Goal: Information Seeking & Learning: Learn about a topic

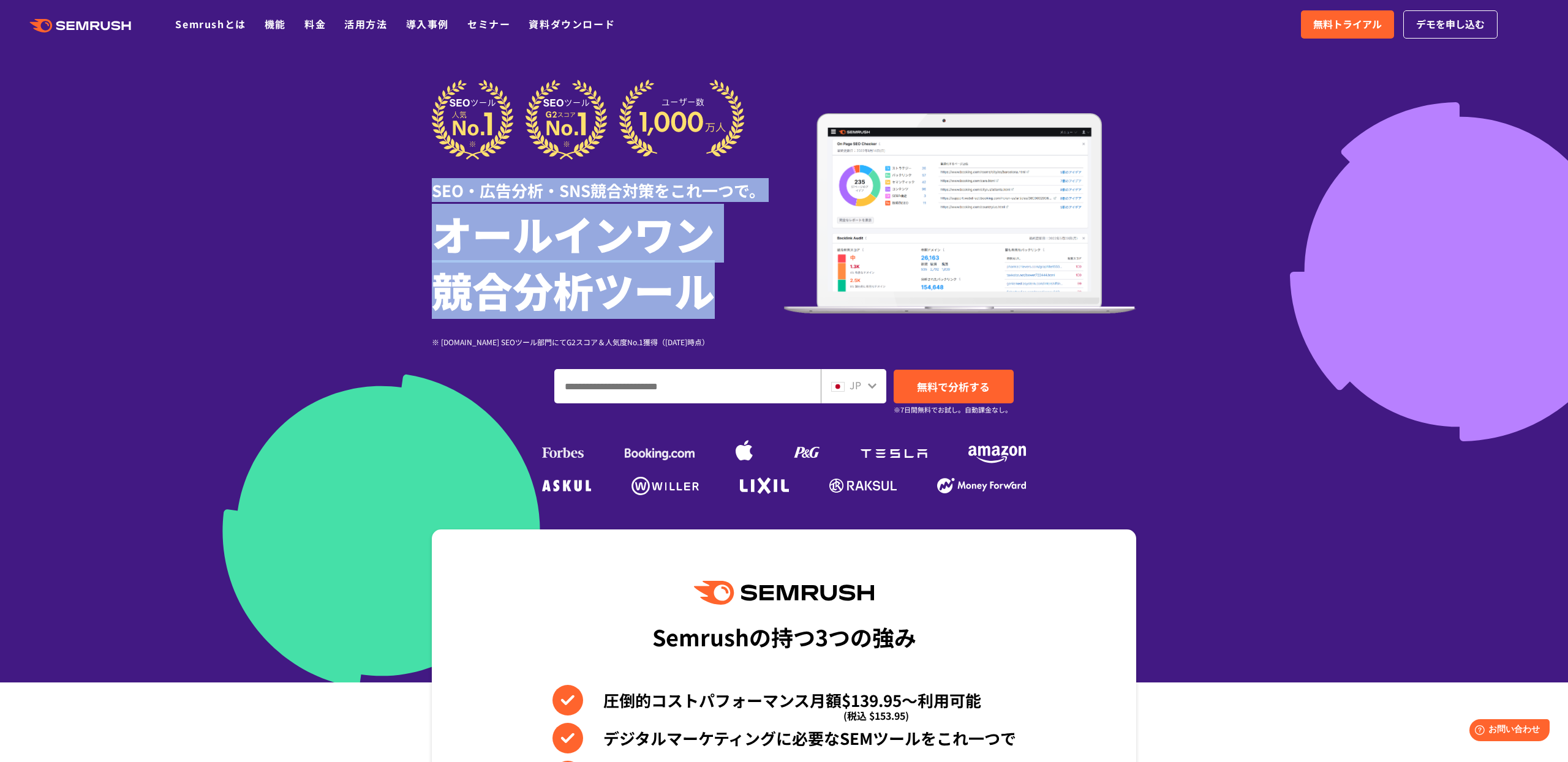
drag, startPoint x: 428, startPoint y: 189, endPoint x: 760, endPoint y: 313, distance: 354.4
click at [759, 312] on div "SEO・広告分析・SNS競合対策をこれ一つで。 オールインワン 競合分析ツール ※ G2.com SEOツール部門にてG2スコア＆人気度No.1獲得（2023…" at bounding box center [784, 289] width 729 height 419
click at [512, 310] on h1 "オールインワン 競合分析ツール" at bounding box center [608, 261] width 352 height 112
drag, startPoint x: 433, startPoint y: 185, endPoint x: 725, endPoint y: 300, distance: 313.8
click at [725, 300] on div "SEO・広告分析・SNS競合対策をこれ一つで。 オールインワン 競合分析ツール ※ G2.com SEOツール部門にてG2スコア＆人気度No.1獲得（2023…" at bounding box center [608, 214] width 352 height 268
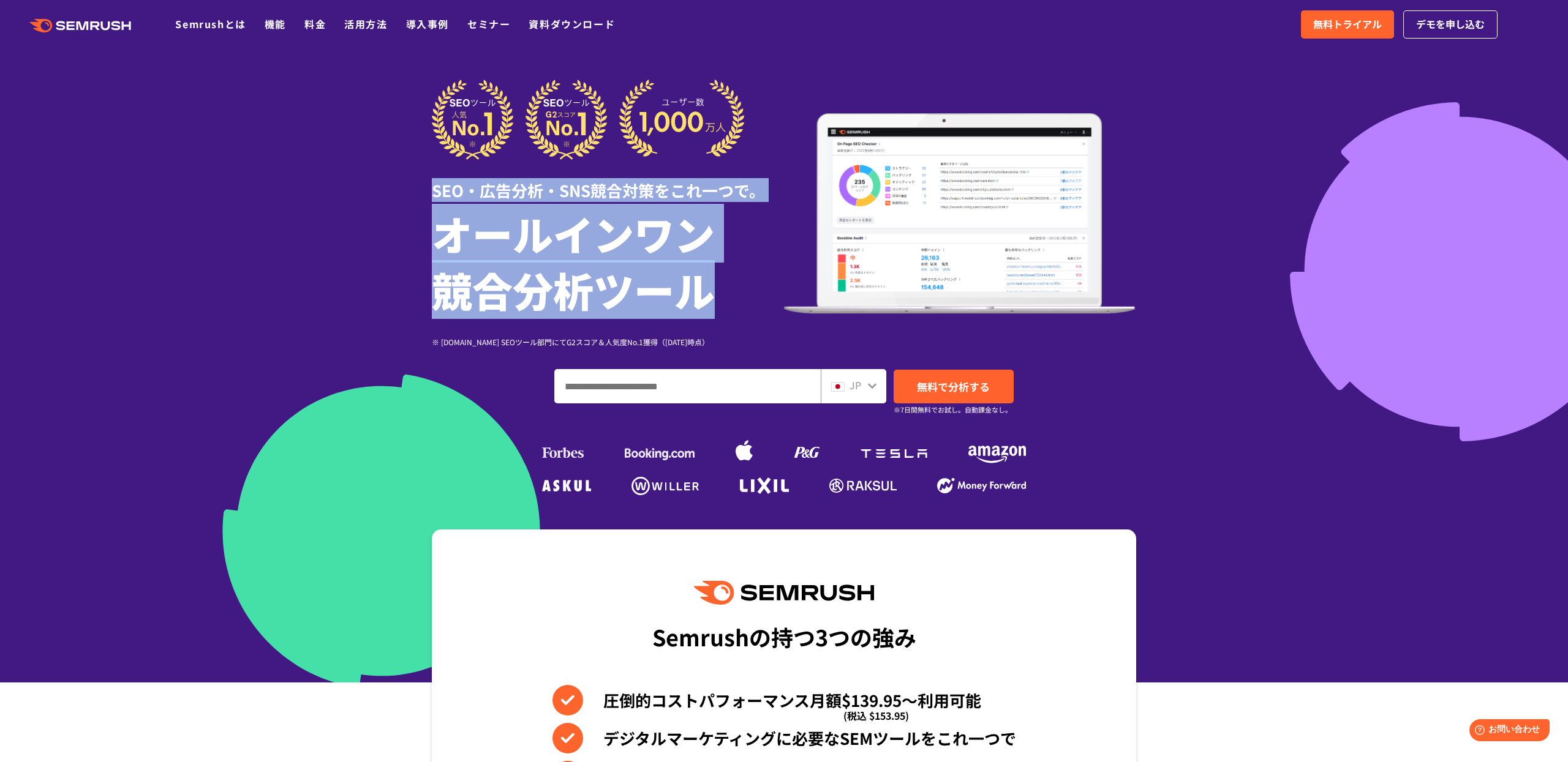
click at [725, 300] on h1 "オールインワン 競合分析ツール" at bounding box center [608, 261] width 352 height 112
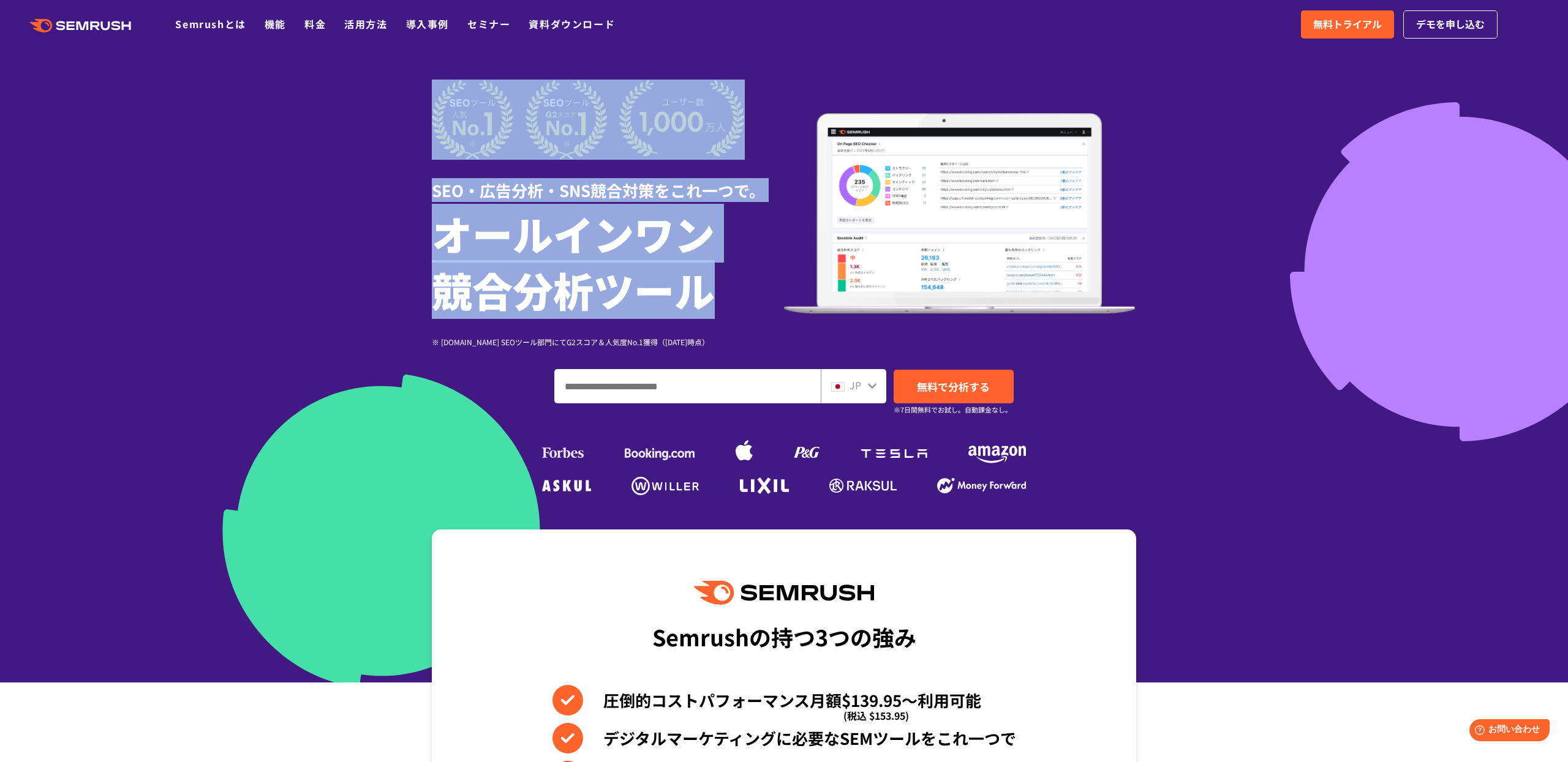
drag, startPoint x: 756, startPoint y: 293, endPoint x: 411, endPoint y: 214, distance: 353.9
click at [412, 214] on section "SEO・広告分析・SNS競合対策をこれ一つで。 オールインワン 競合分析ツール ※ G2.com SEOツール部門にてG2スコア＆人気度No.1獲得（2023…" at bounding box center [784, 341] width 1568 height 683
click at [427, 206] on div "SEO・広告分析・SNS競合対策をこれ一つで。 オールインワン 競合分析ツール ※ G2.com SEOツール部門にてG2スコア＆人気度No.1獲得（2023…" at bounding box center [784, 289] width 729 height 419
drag, startPoint x: 413, startPoint y: 65, endPoint x: 800, endPoint y: 314, distance: 460.2
click at [800, 314] on section "SEO・広告分析・SNS競合対策をこれ一つで。 オールインワン 競合分析ツール ※ G2.com SEOツール部門にてG2スコア＆人気度No.1獲得（2023…" at bounding box center [784, 341] width 1568 height 683
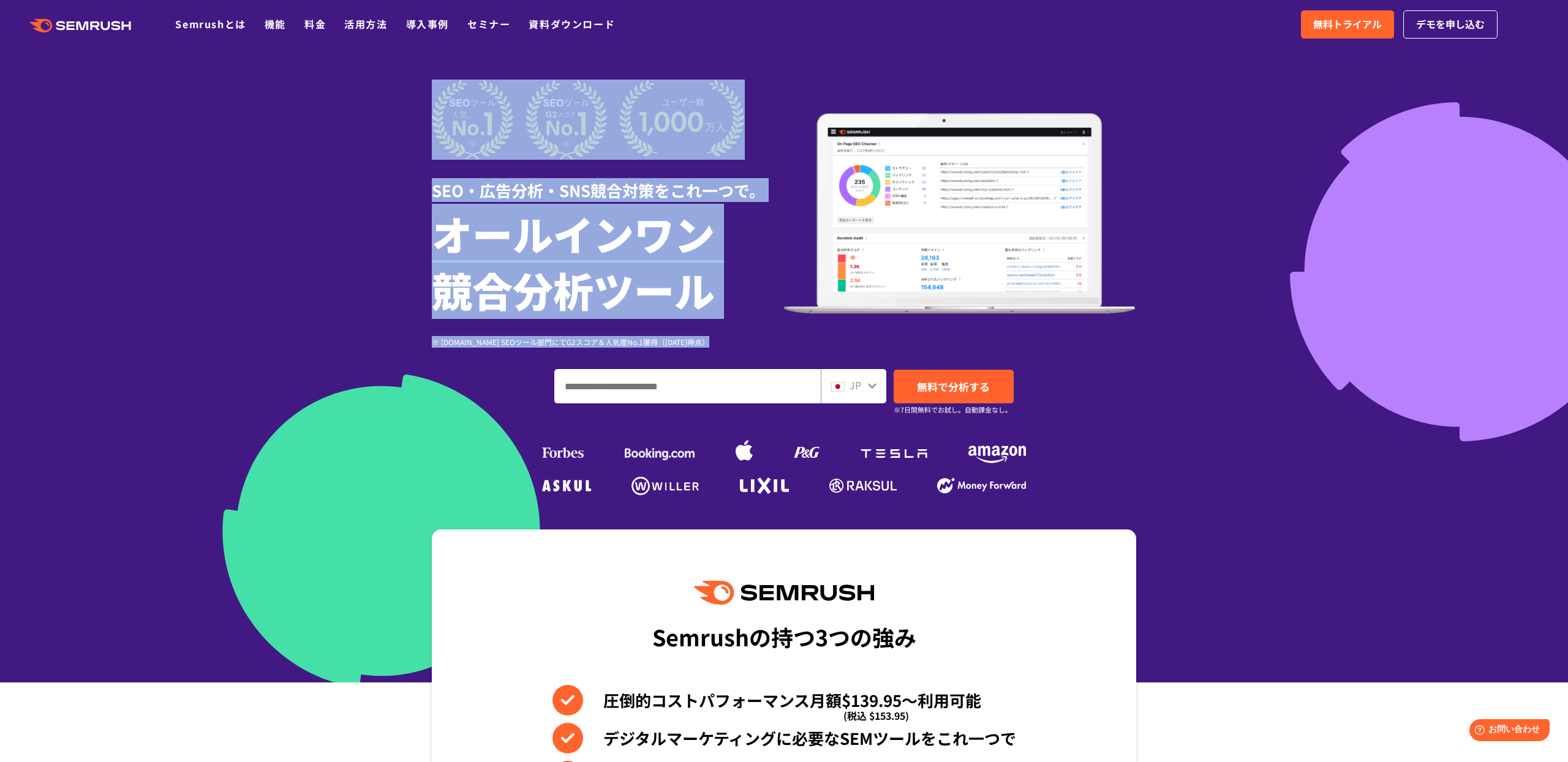
click at [764, 291] on h1 "オールインワン 競合分析ツール" at bounding box center [608, 261] width 352 height 112
drag, startPoint x: 764, startPoint y: 291, endPoint x: 437, endPoint y: 91, distance: 383.3
click at [438, 91] on div "SEO・広告分析・SNS競合対策をこれ一つで。 オールインワン 競合分析ツール ※ G2.com SEOツール部門にてG2スコア＆人気度No.1獲得（2023…" at bounding box center [608, 214] width 352 height 268
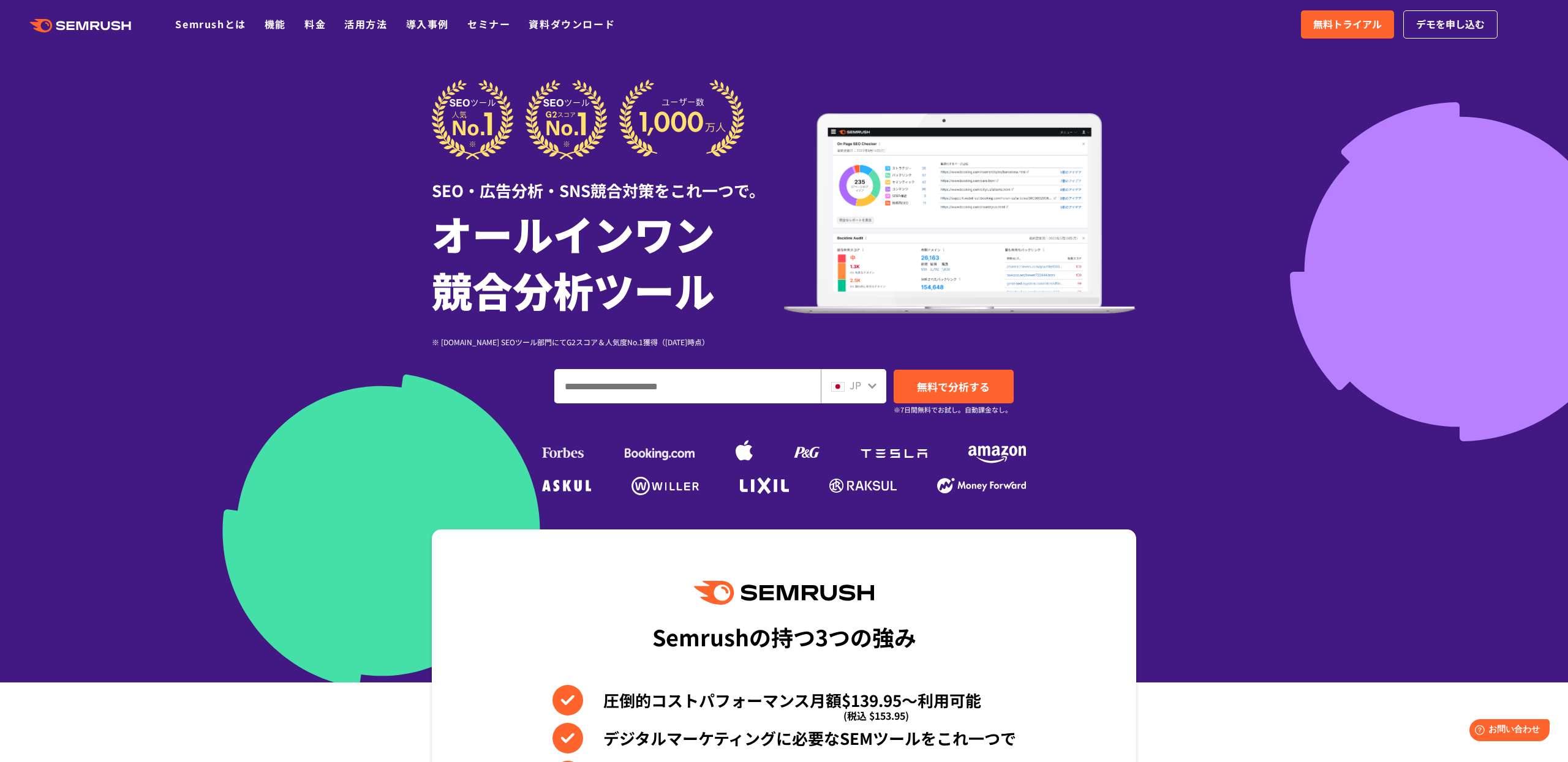
click at [399, 92] on div at bounding box center [784, 341] width 1568 height 683
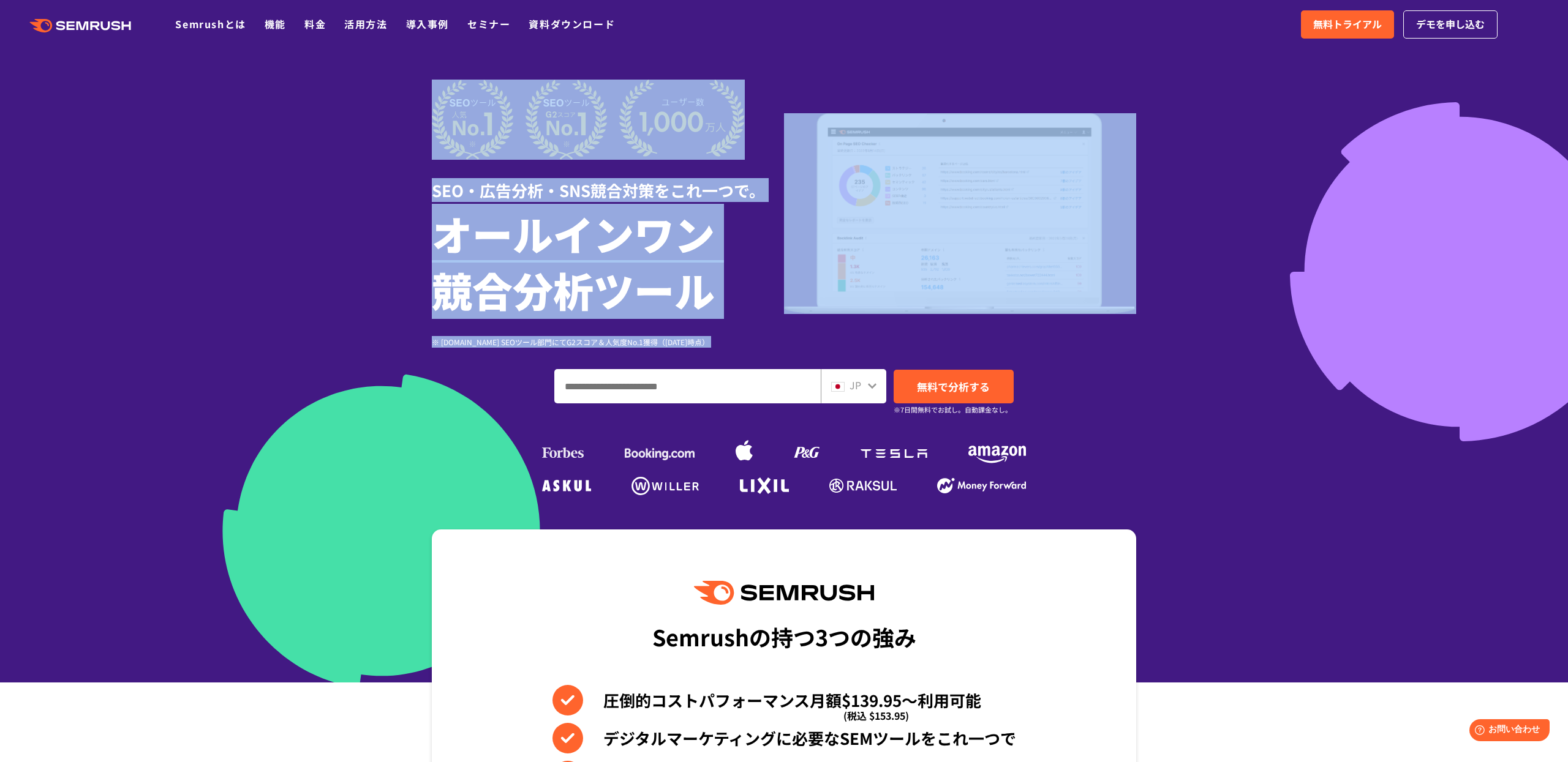
drag, startPoint x: 399, startPoint y: 85, endPoint x: 737, endPoint y: 354, distance: 432.0
click at [738, 354] on section "SEO・広告分析・SNS競合対策をこれ一つで。 オールインワン 競合分析ツール ※ G2.com SEOツール部門にてG2スコア＆人気度No.1獲得（2023…" at bounding box center [784, 341] width 1568 height 683
click at [737, 354] on div "SEO・広告分析・SNS競合対策をこれ一つで。 オールインワン 競合分析ツール ※ G2.com SEOツール部門にてG2スコア＆人気度No.1獲得（2023…" at bounding box center [784, 289] width 704 height 419
drag, startPoint x: 748, startPoint y: 351, endPoint x: 371, endPoint y: 95, distance: 455.7
click at [373, 97] on section "SEO・広告分析・SNS競合対策をこれ一つで。 オールインワン 競合分析ツール ※ G2.com SEOツール部門にてG2スコア＆人気度No.1獲得（2023…" at bounding box center [784, 341] width 1568 height 683
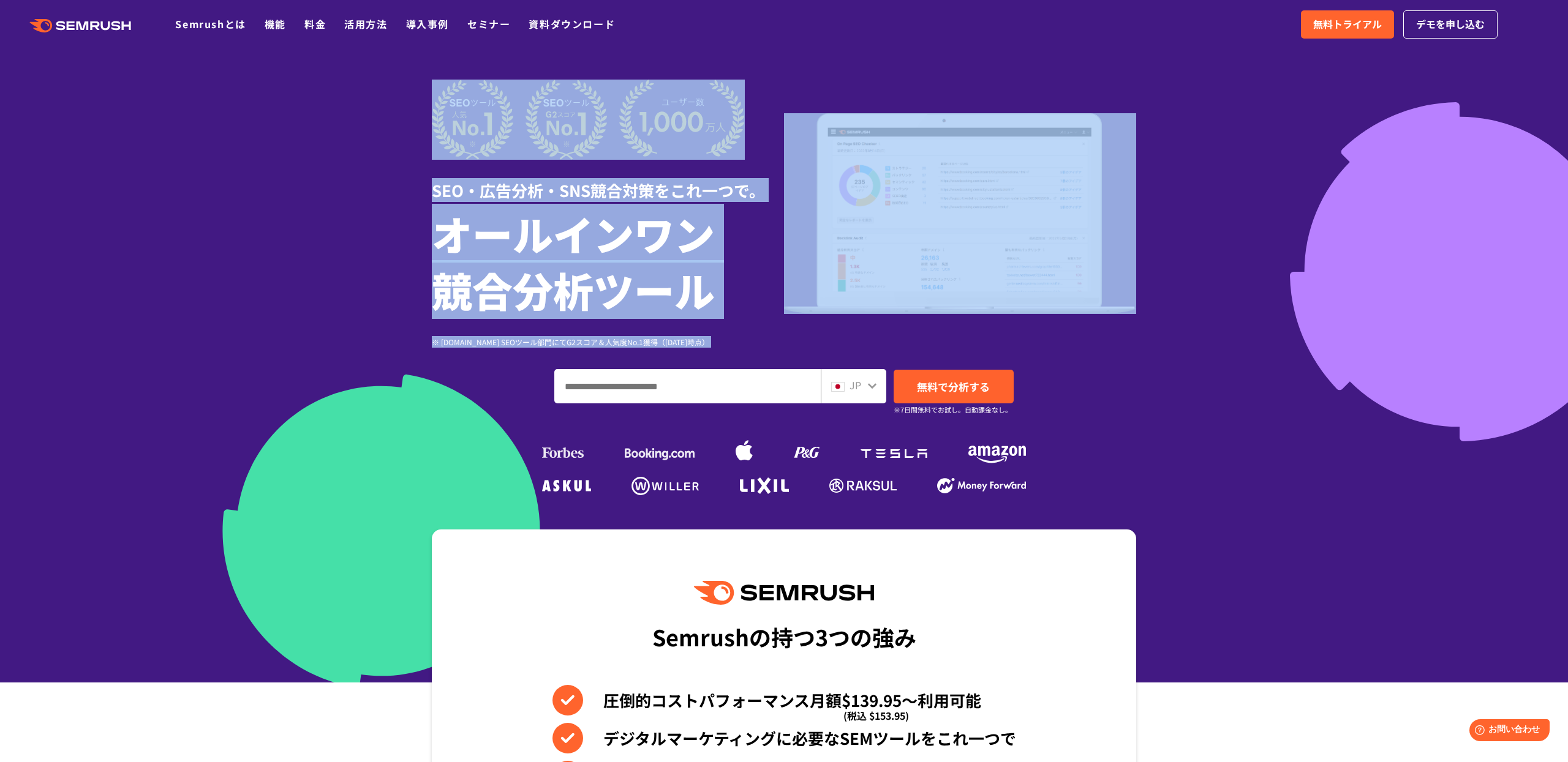
click at [371, 95] on div at bounding box center [784, 341] width 1568 height 683
drag, startPoint x: 367, startPoint y: 83, endPoint x: 759, endPoint y: 348, distance: 473.2
click at [759, 348] on section "SEO・広告分析・SNS競合対策をこれ一つで。 オールインワン 競合分析ツール ※ G2.com SEOツール部門にてG2スコア＆人気度No.1獲得（2023…" at bounding box center [784, 341] width 1568 height 683
click at [759, 348] on div "SEO・広告分析・SNS競合対策をこれ一つで。 オールインワン 競合分析ツール ※ G2.com SEOツール部門にてG2スコア＆人気度No.1獲得（2023…" at bounding box center [784, 289] width 704 height 419
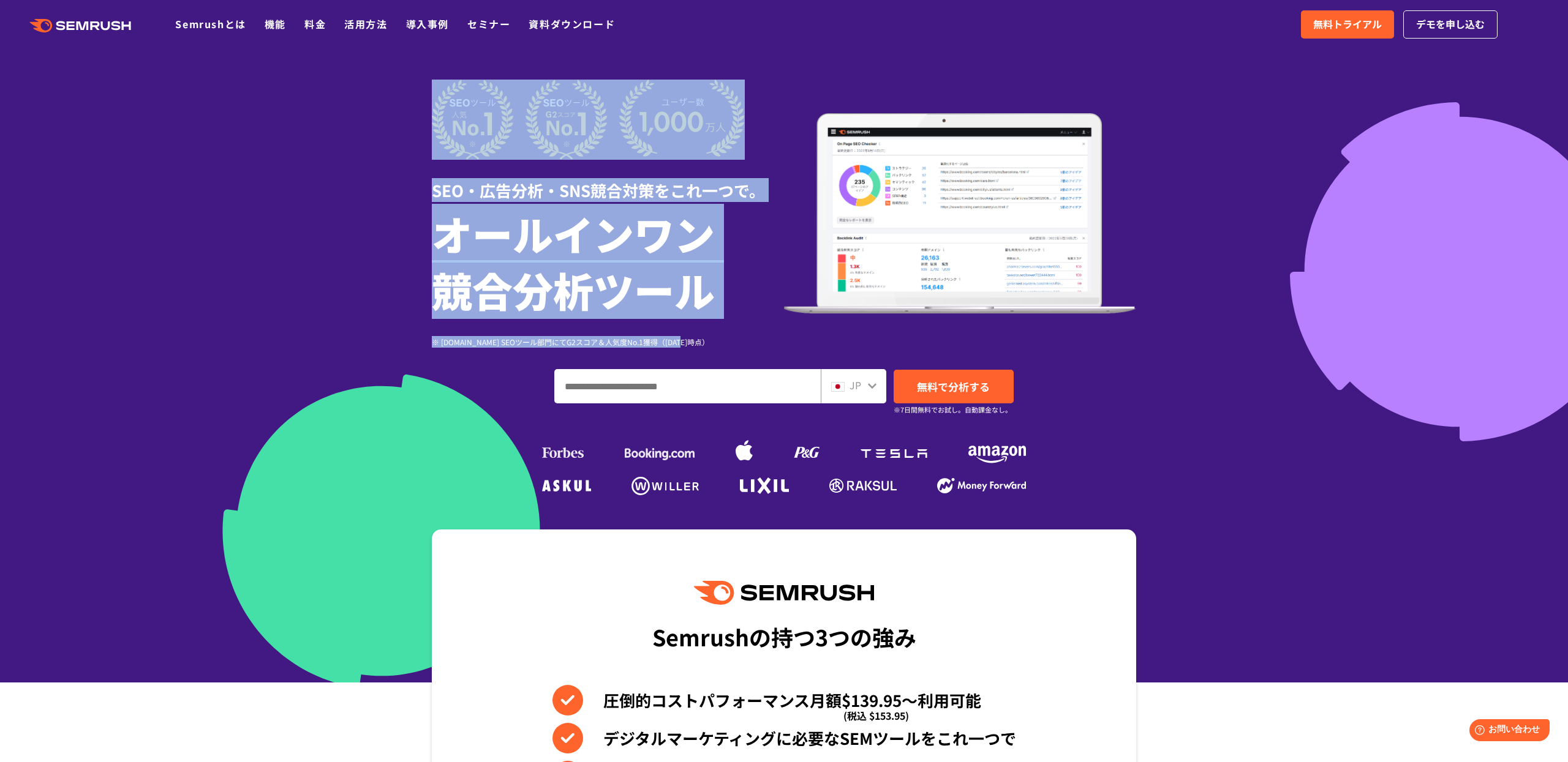
drag, startPoint x: 716, startPoint y: 346, endPoint x: 428, endPoint y: 86, distance: 388.0
click at [430, 86] on div "SEO・広告分析・SNS競合対策をこれ一つで。 オールインワン 競合分析ツール ※ G2.com SEOツール部門にてG2スコア＆人気度No.1獲得（2023…" at bounding box center [784, 289] width 729 height 419
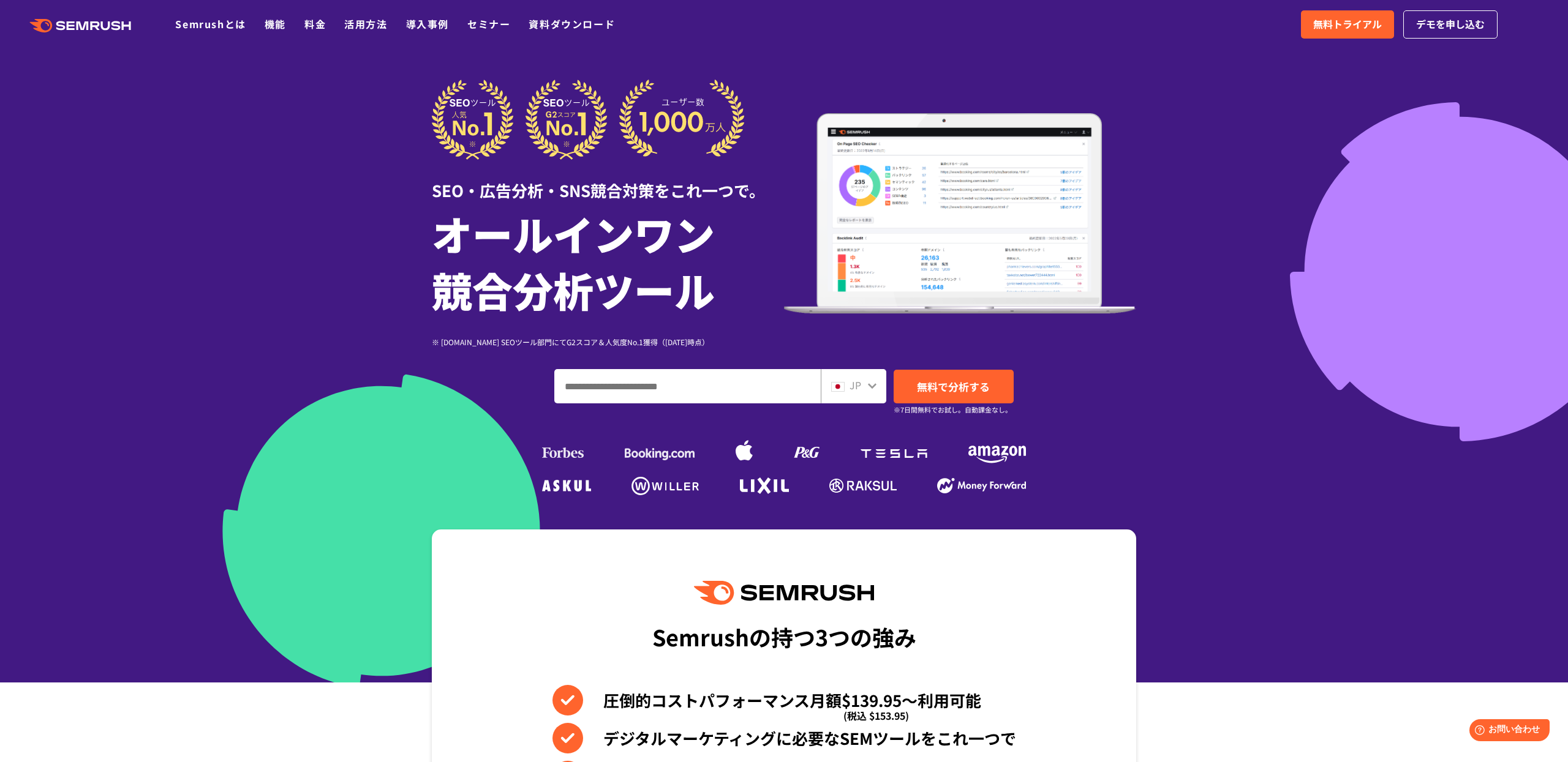
click at [824, 534] on div "Semrushの持つ3つの強み 圧倒的コストパフォーマンス月額$139.95〜利用可能 (税込 $153.95) デジタルマーケティングに必要なSEMツールを…" at bounding box center [784, 737] width 704 height 416
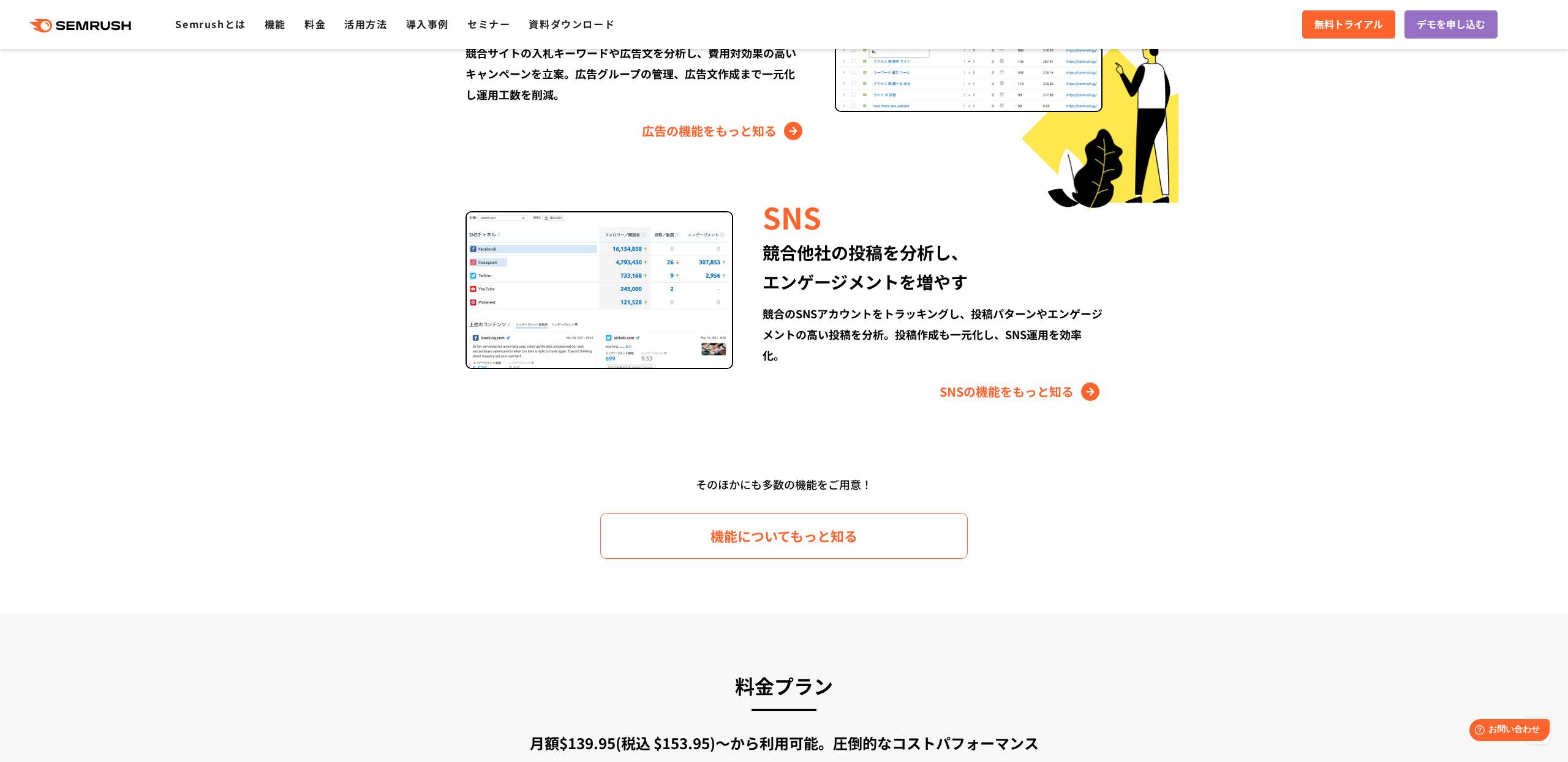
scroll to position [1563, 0]
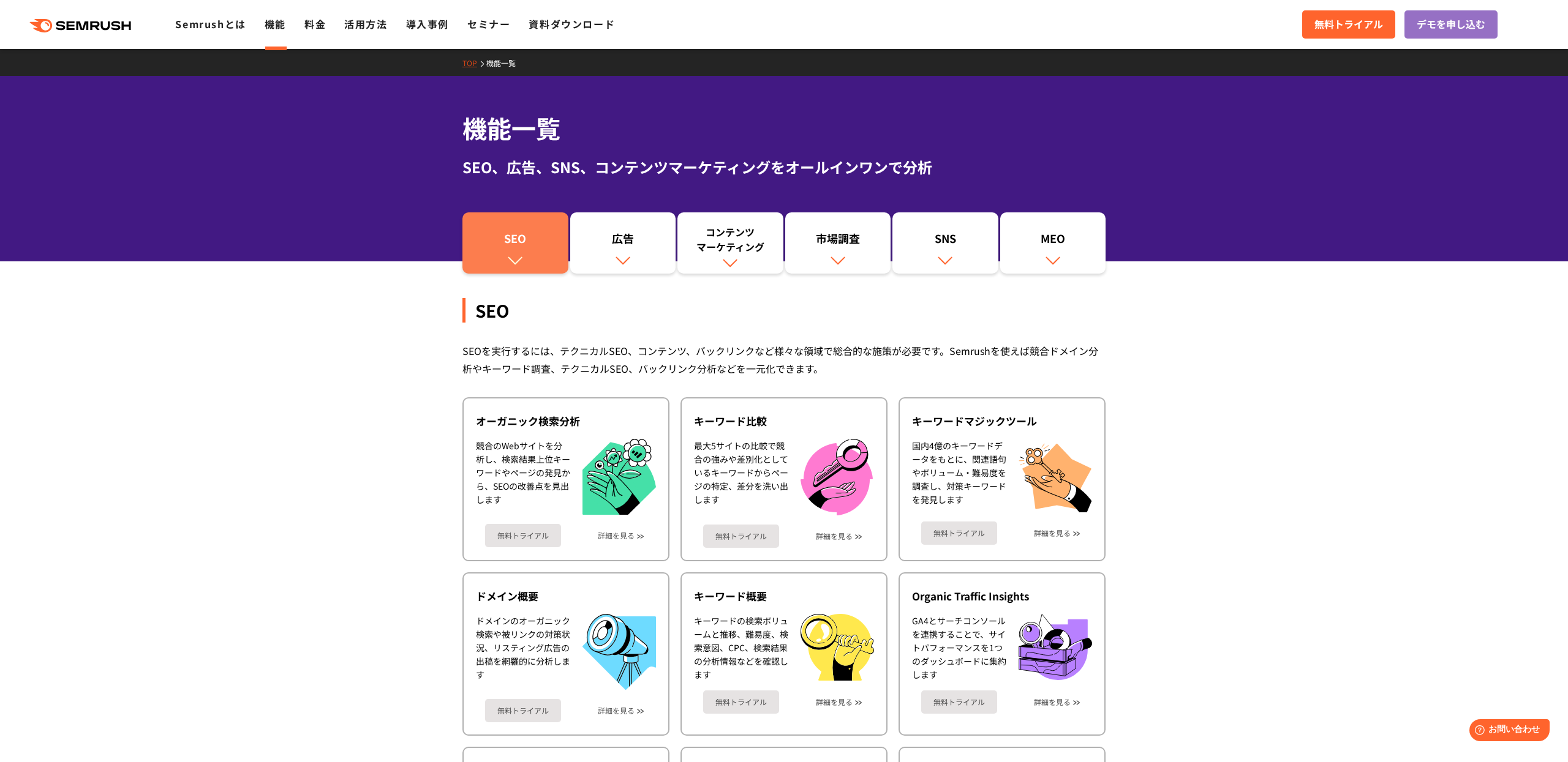
click at [515, 254] on img at bounding box center [515, 260] width 16 height 16
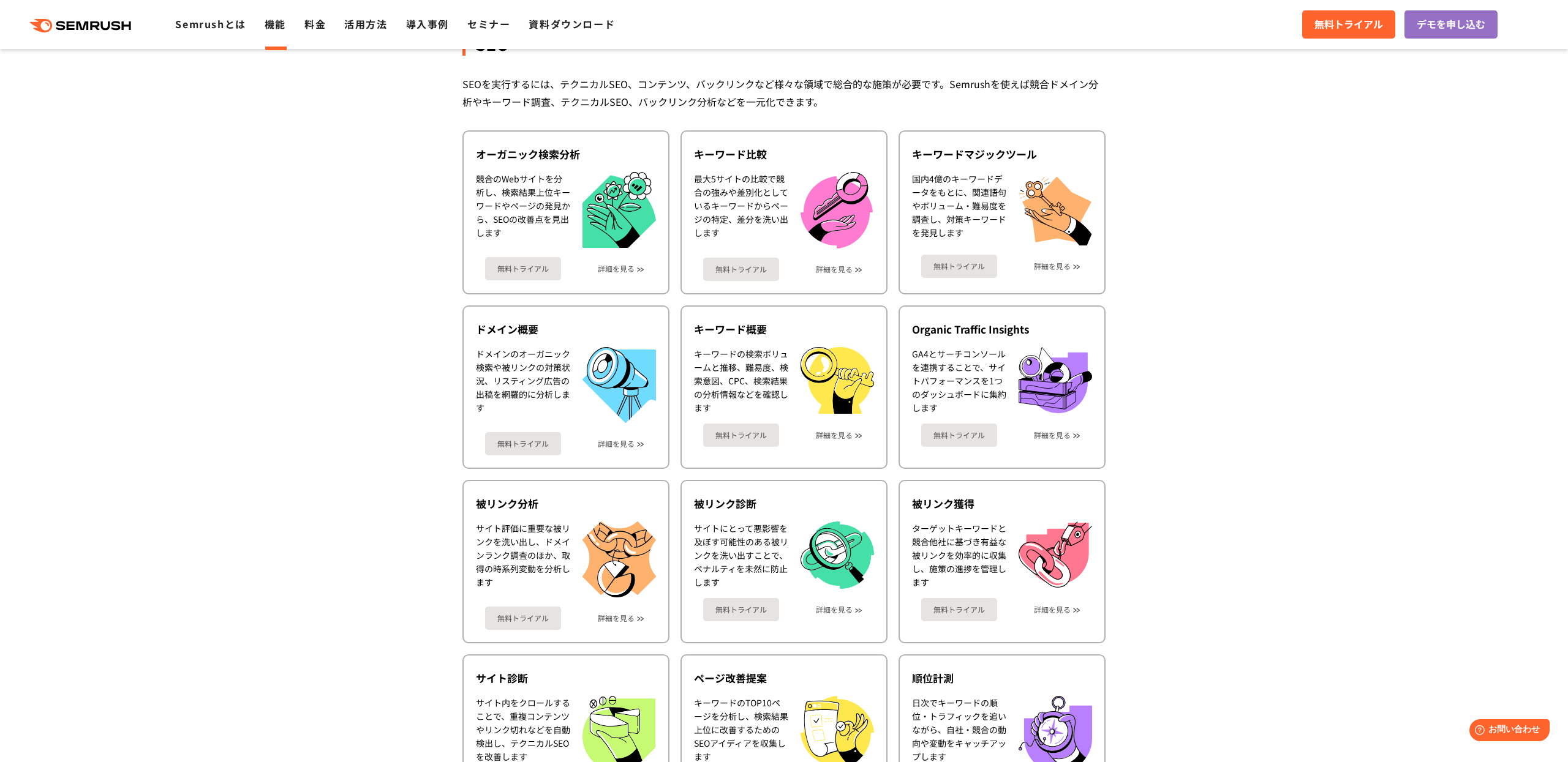
scroll to position [273, 0]
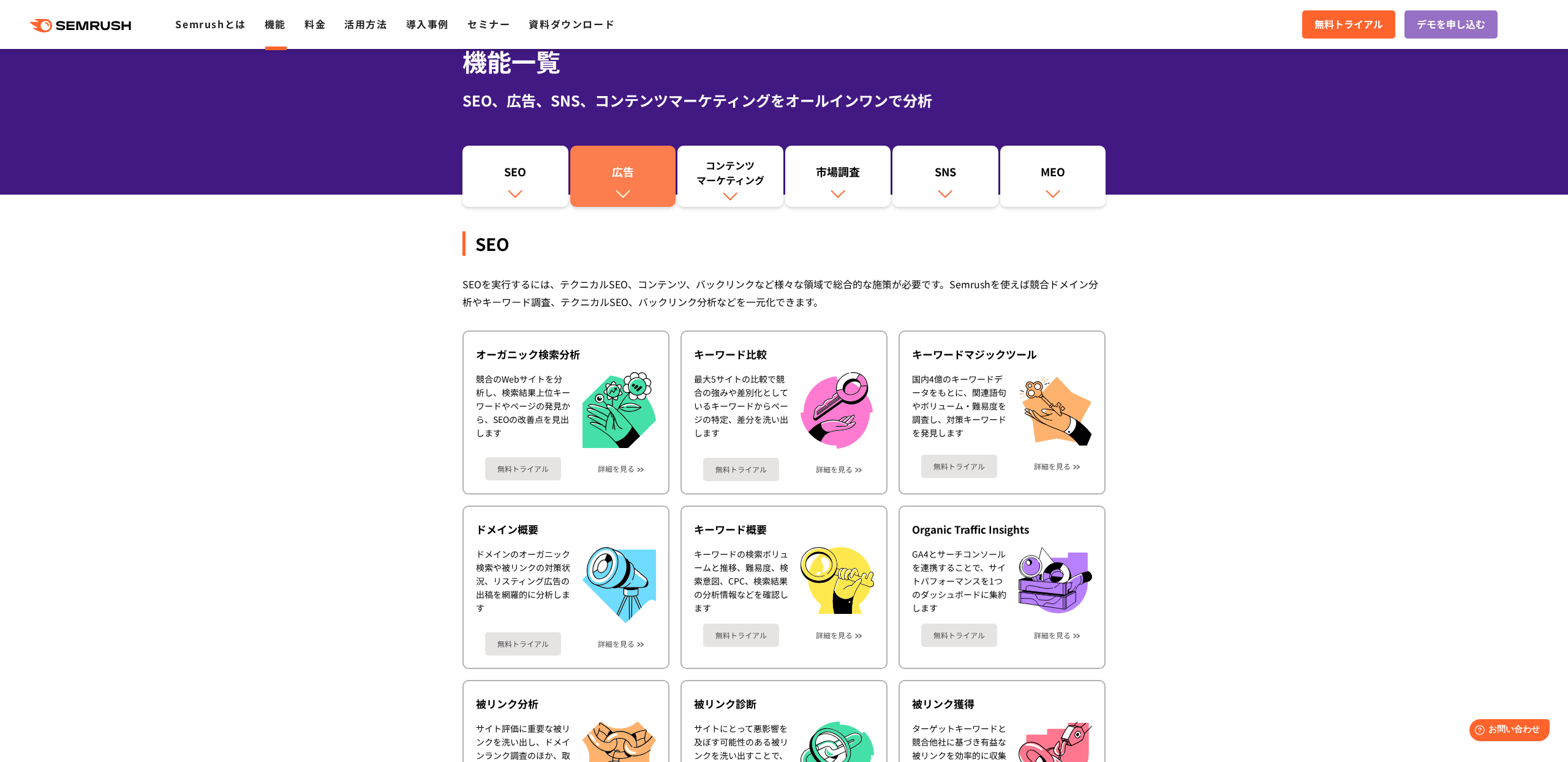
click at [621, 178] on div "広告" at bounding box center [623, 175] width 94 height 21
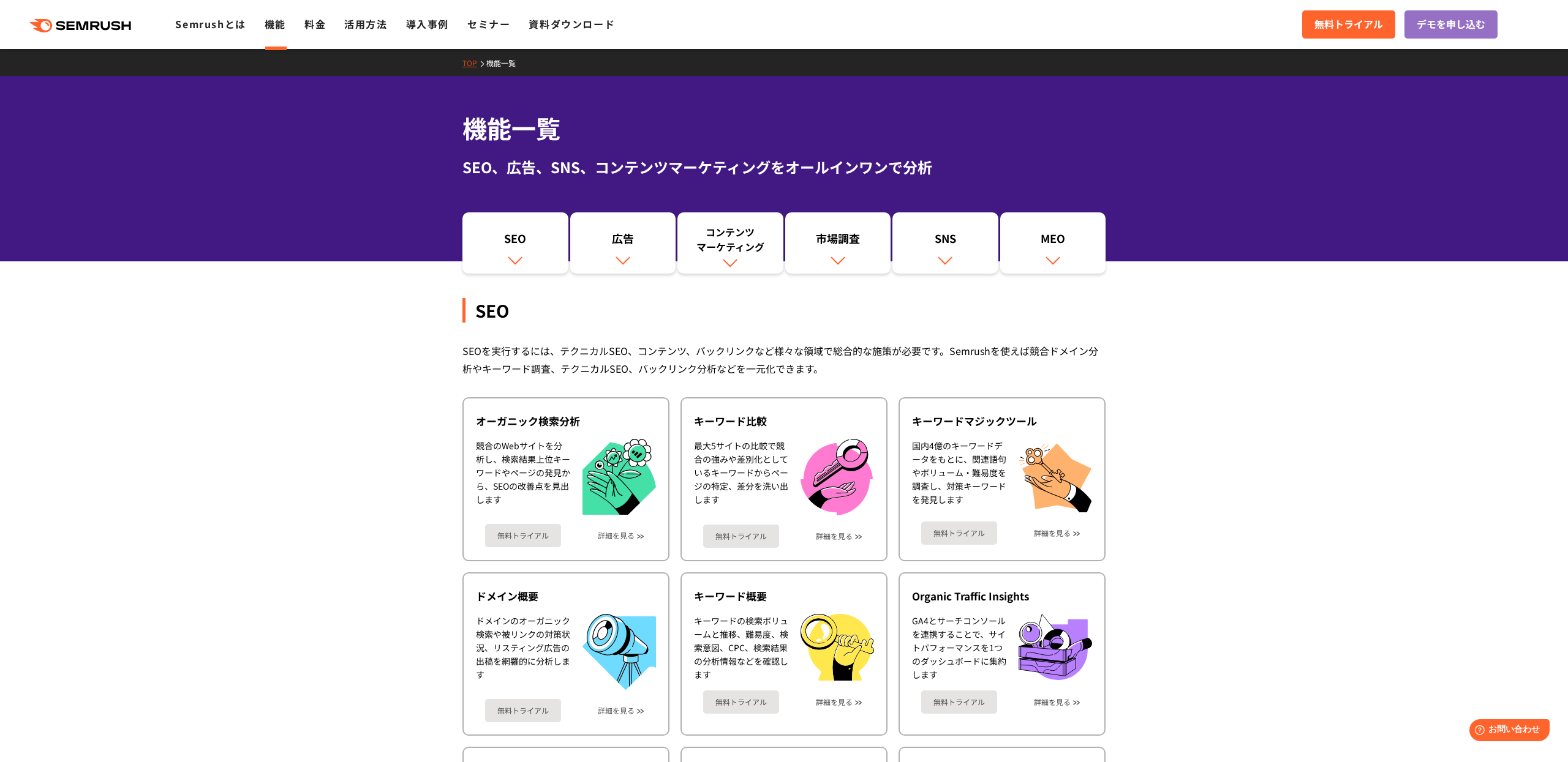
click at [191, 35] on div ".cls {fill: #FF642D;} .cls {fill: #FF642D;} Semrushとは 機能 料金 活用方法 導入事例 セミナー 資料ダウ…" at bounding box center [784, 24] width 1568 height 36
click at [209, 22] on link "Semrushとは" at bounding box center [211, 24] width 70 height 15
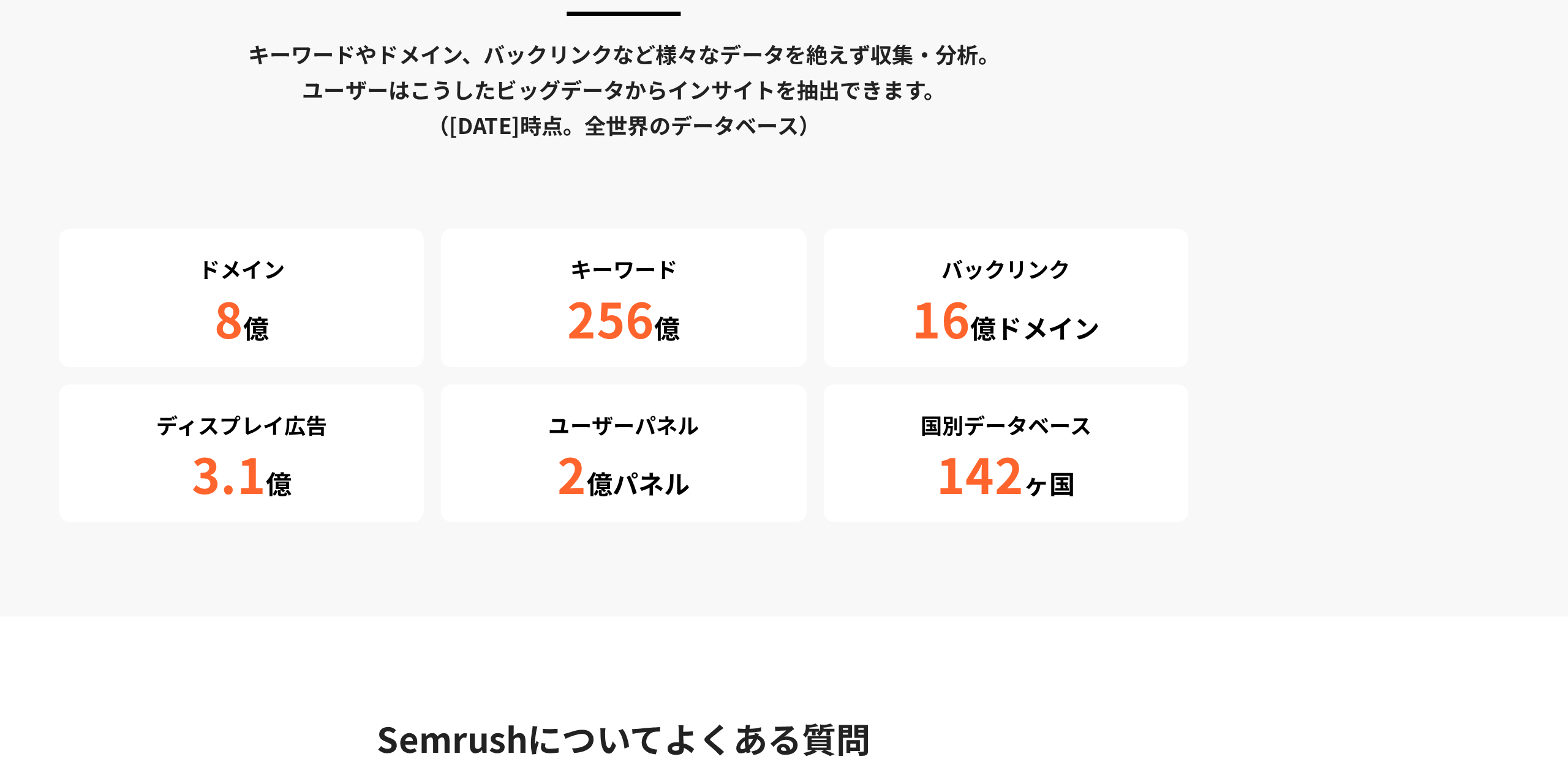
scroll to position [2131, 0]
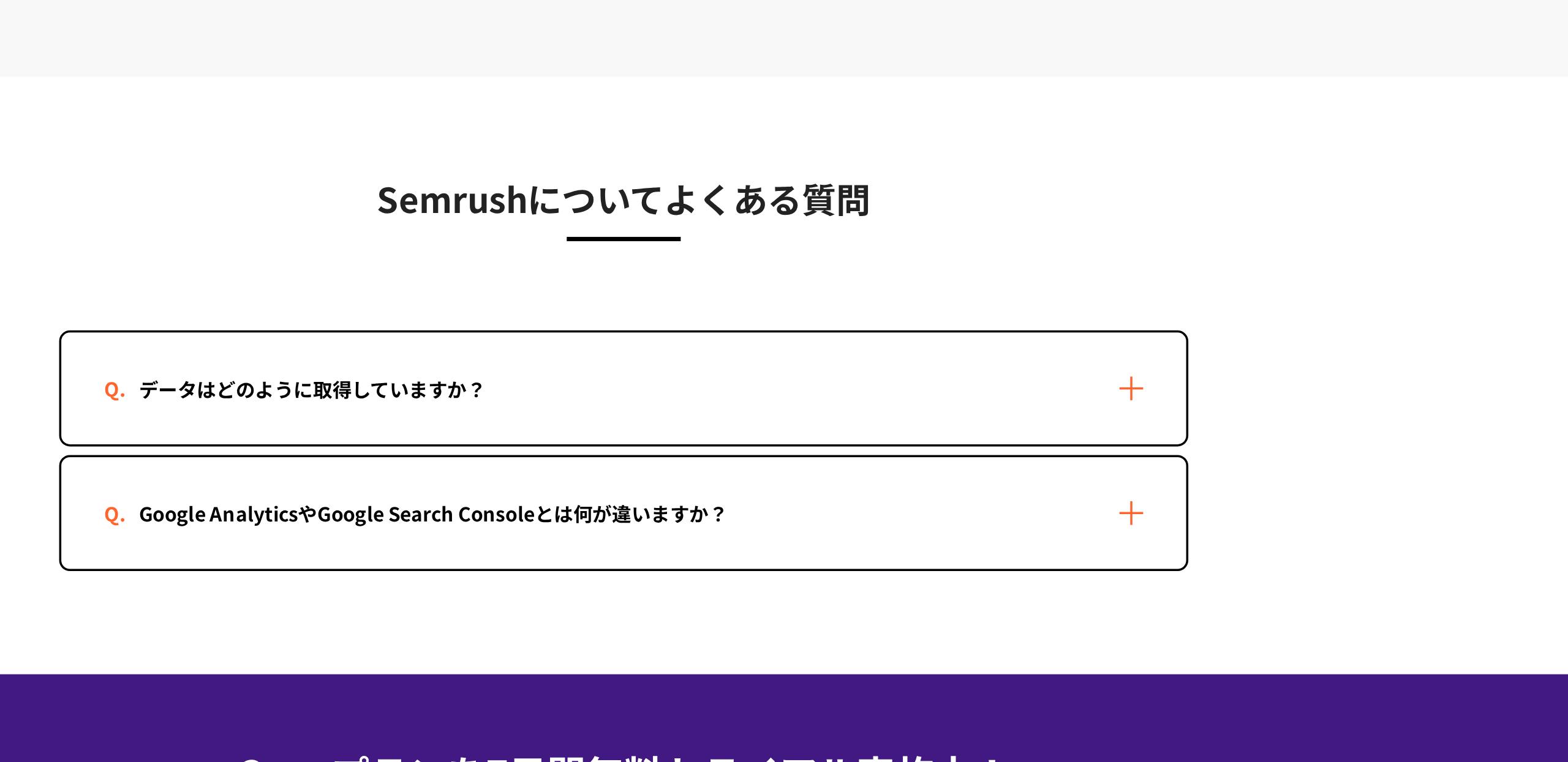
click at [1072, 542] on div "データはどのように取得していますか？" at bounding box center [784, 549] width 641 height 64
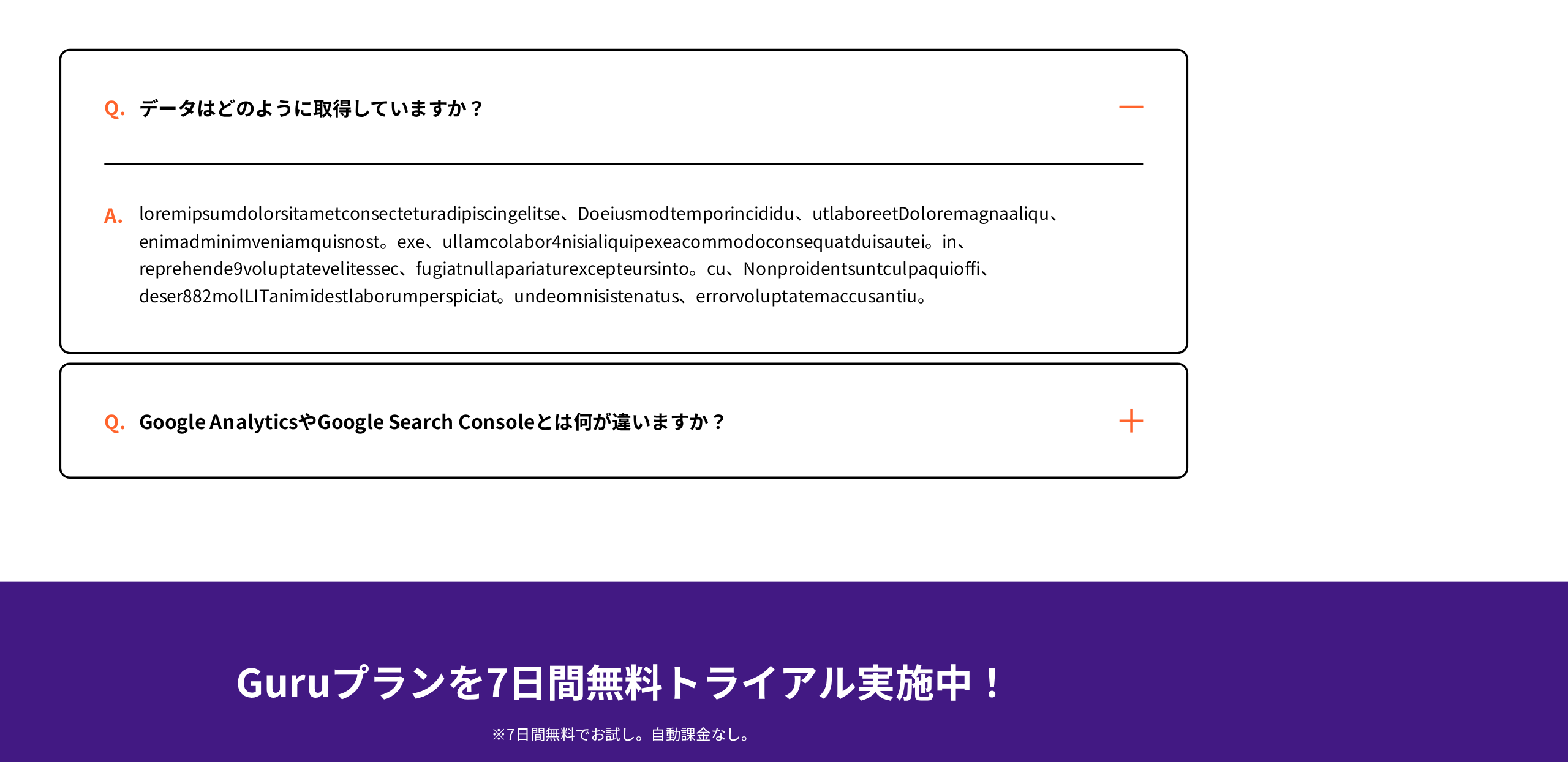
scroll to position [2293, 0]
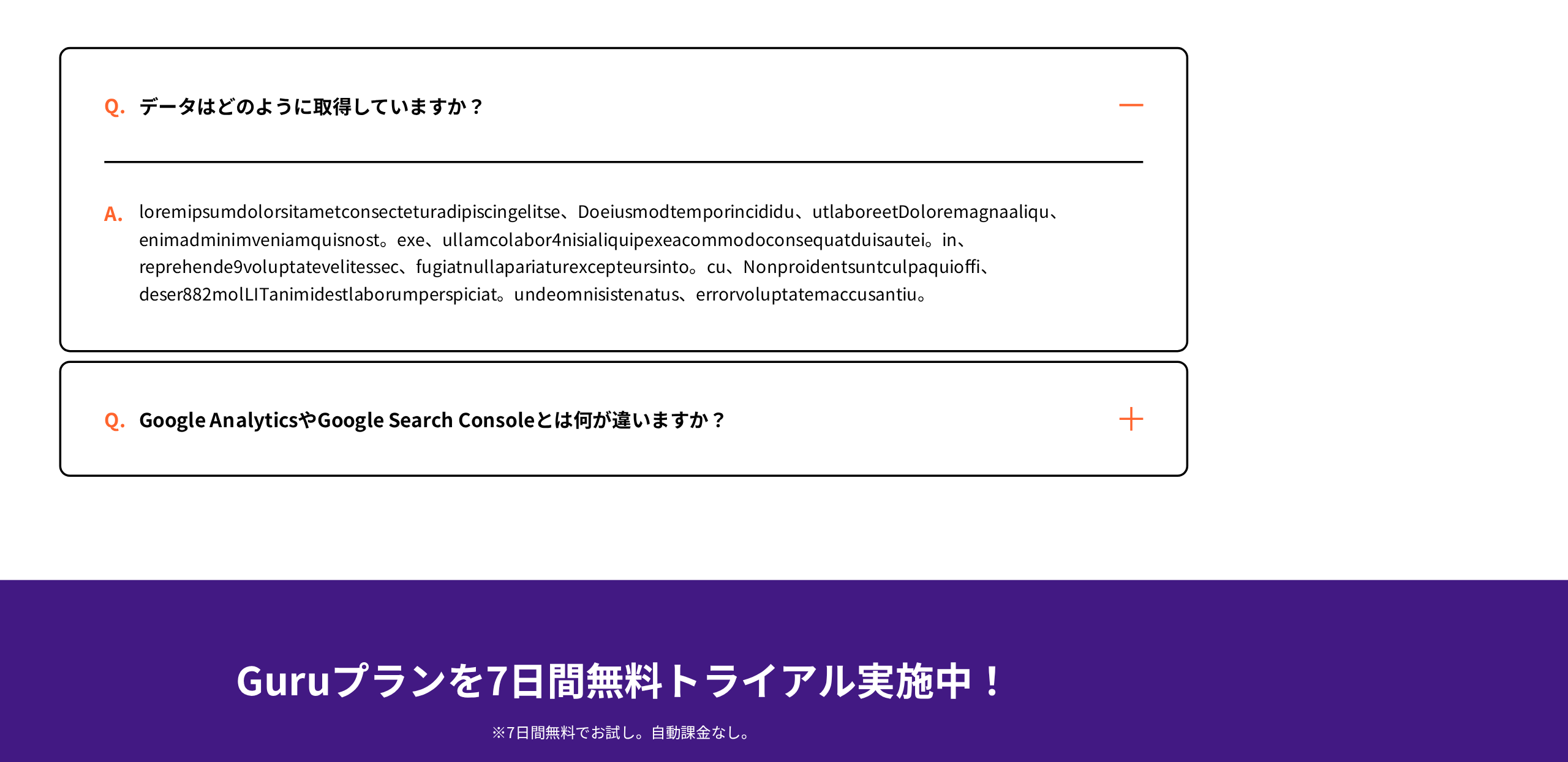
click at [1061, 598] on div "Google AnalyticsやGoogle Search Consoleとは何が違いますか？" at bounding box center [784, 566] width 641 height 64
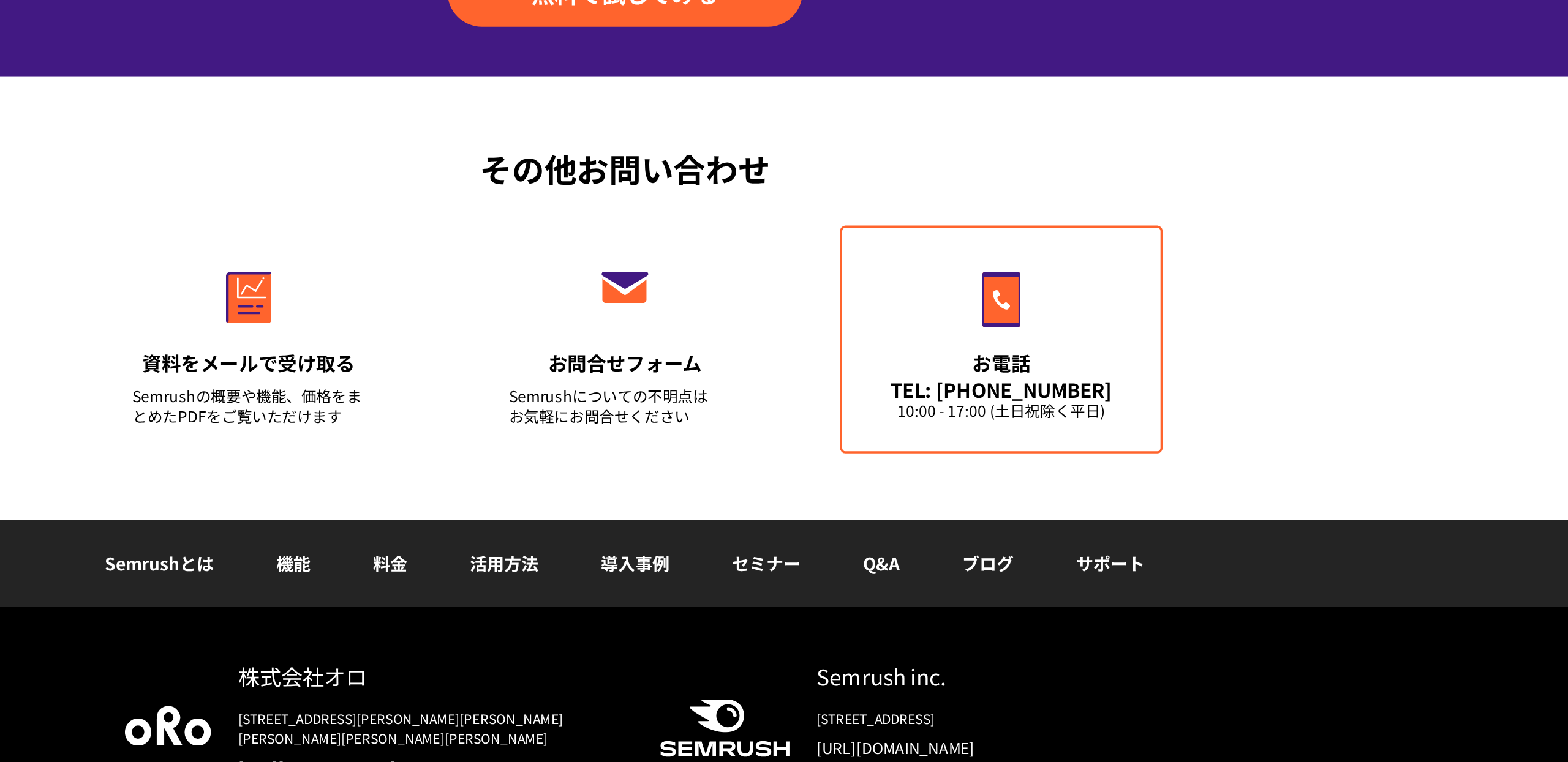
scroll to position [2971, 0]
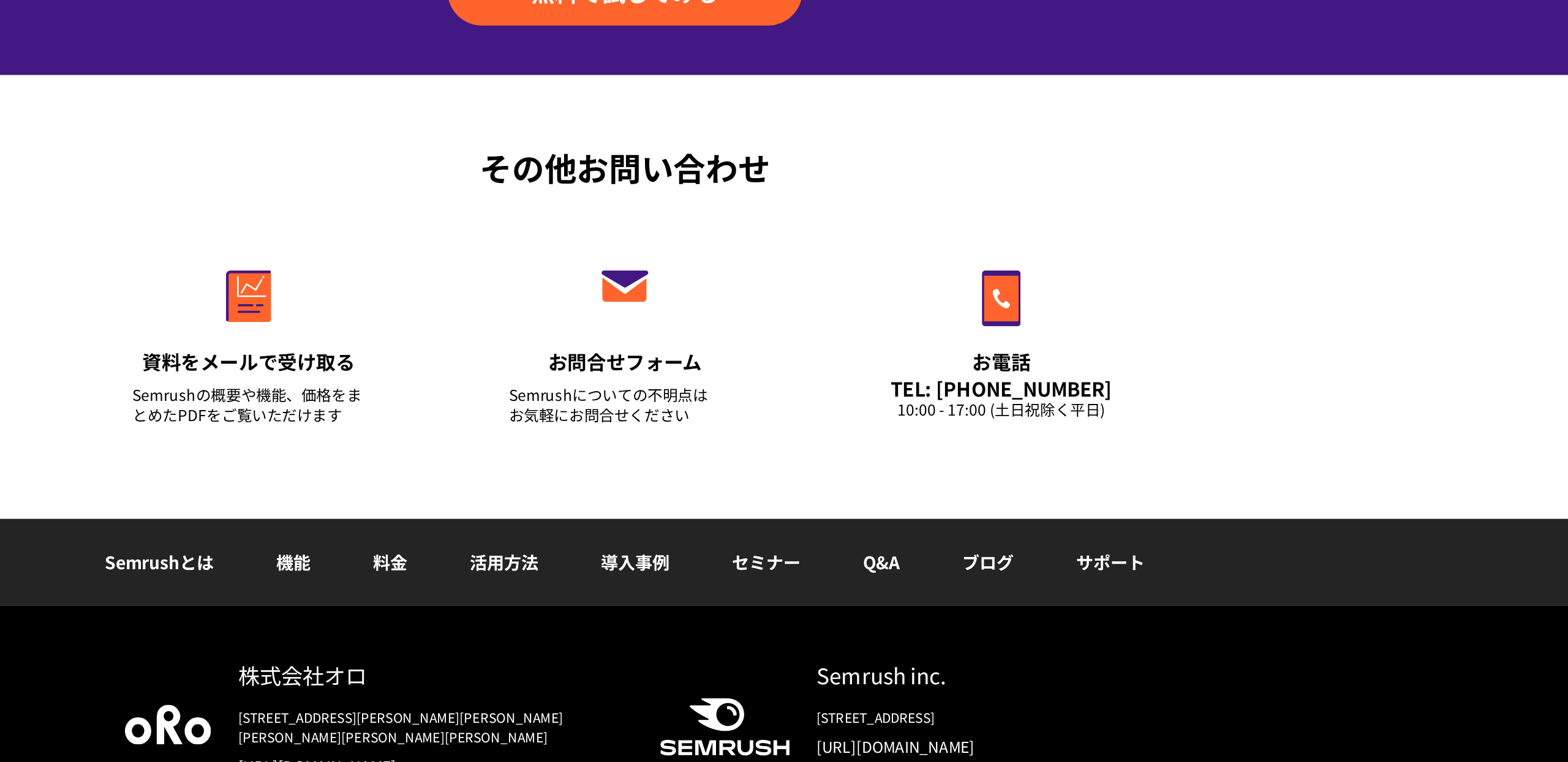
click at [790, 576] on link "導入事例" at bounding box center [790, 568] width 39 height 15
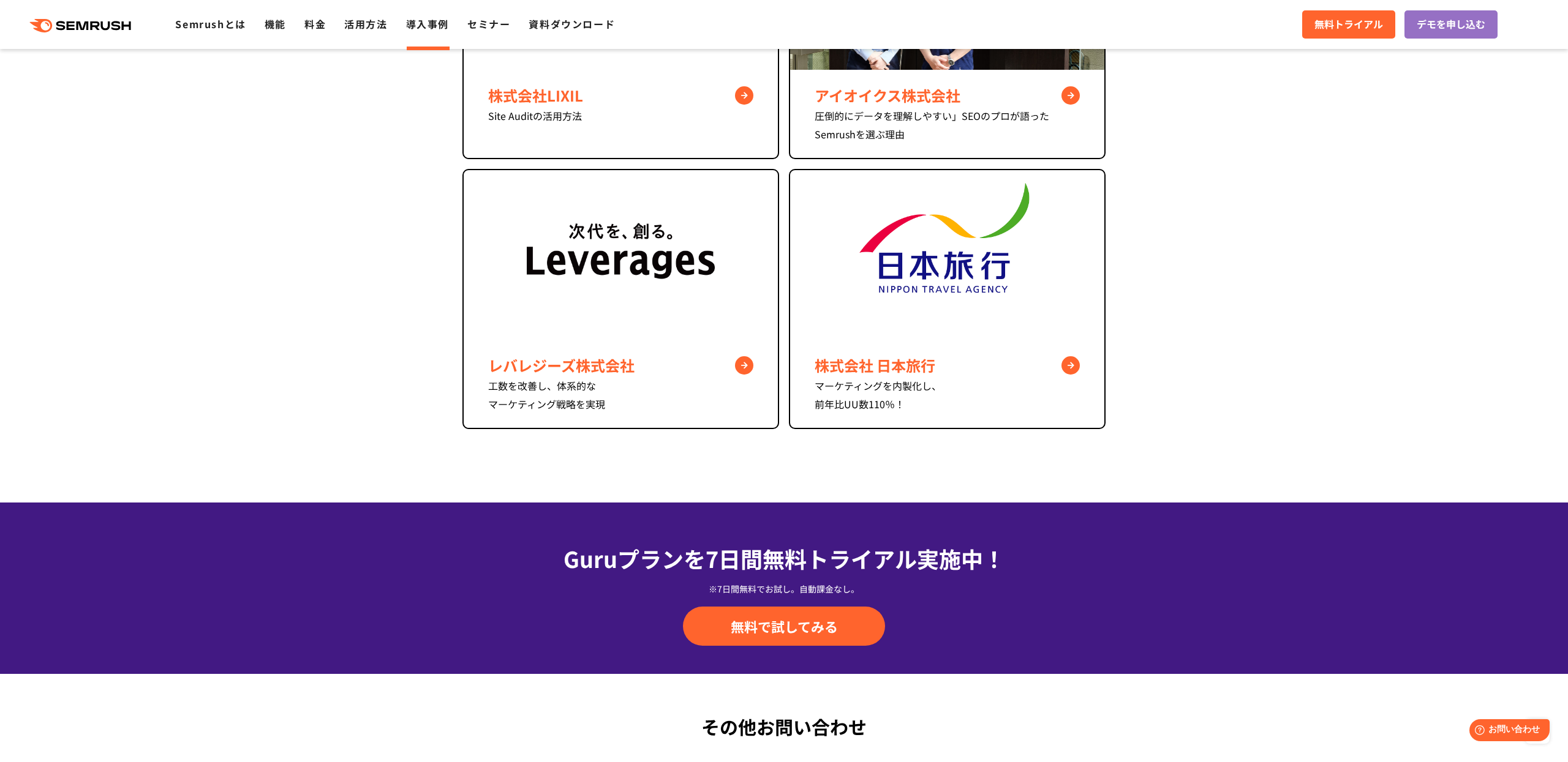
scroll to position [965, 0]
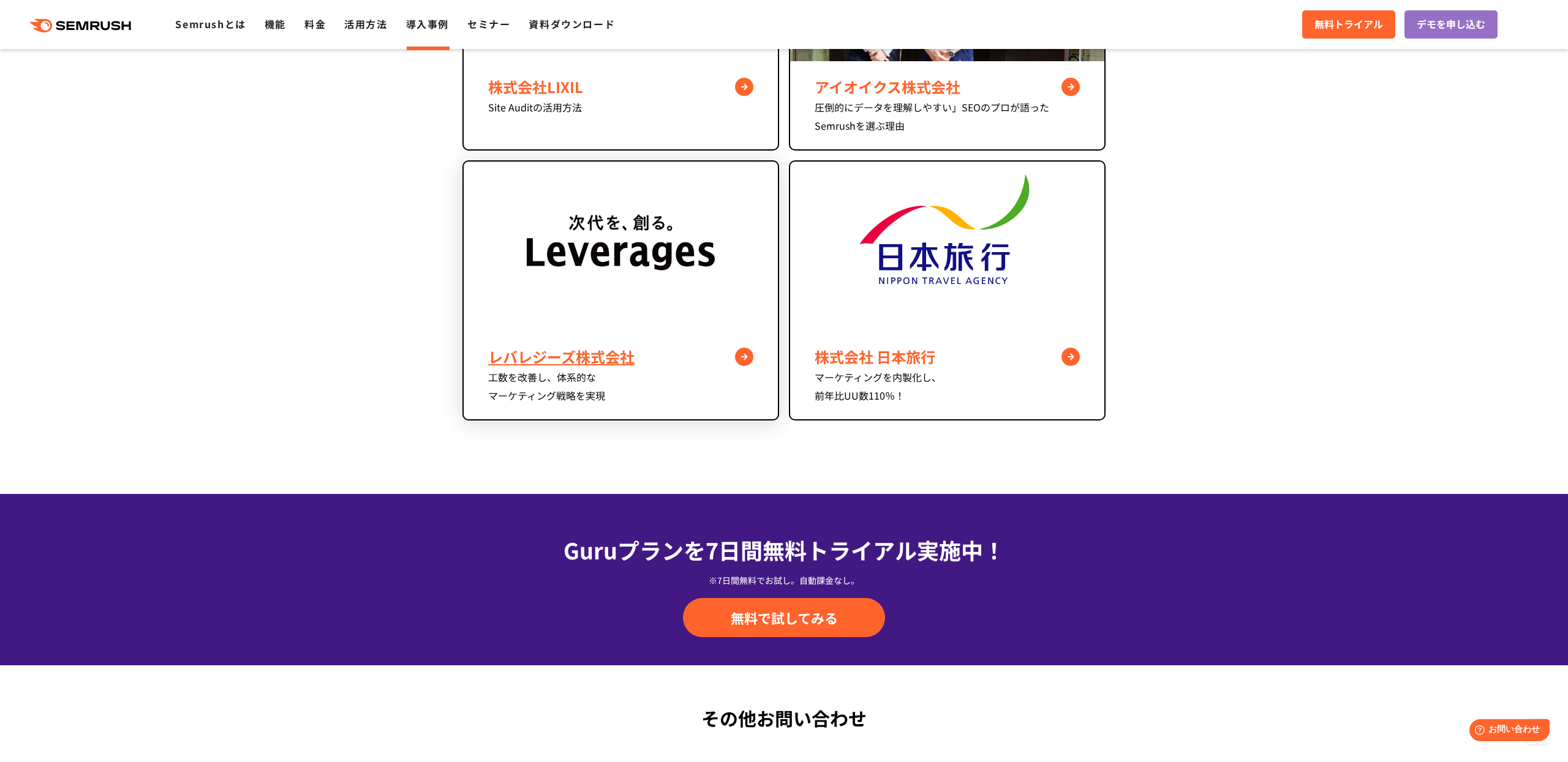
click at [740, 354] on div "レバレジーズ株式会社" at bounding box center [620, 357] width 265 height 22
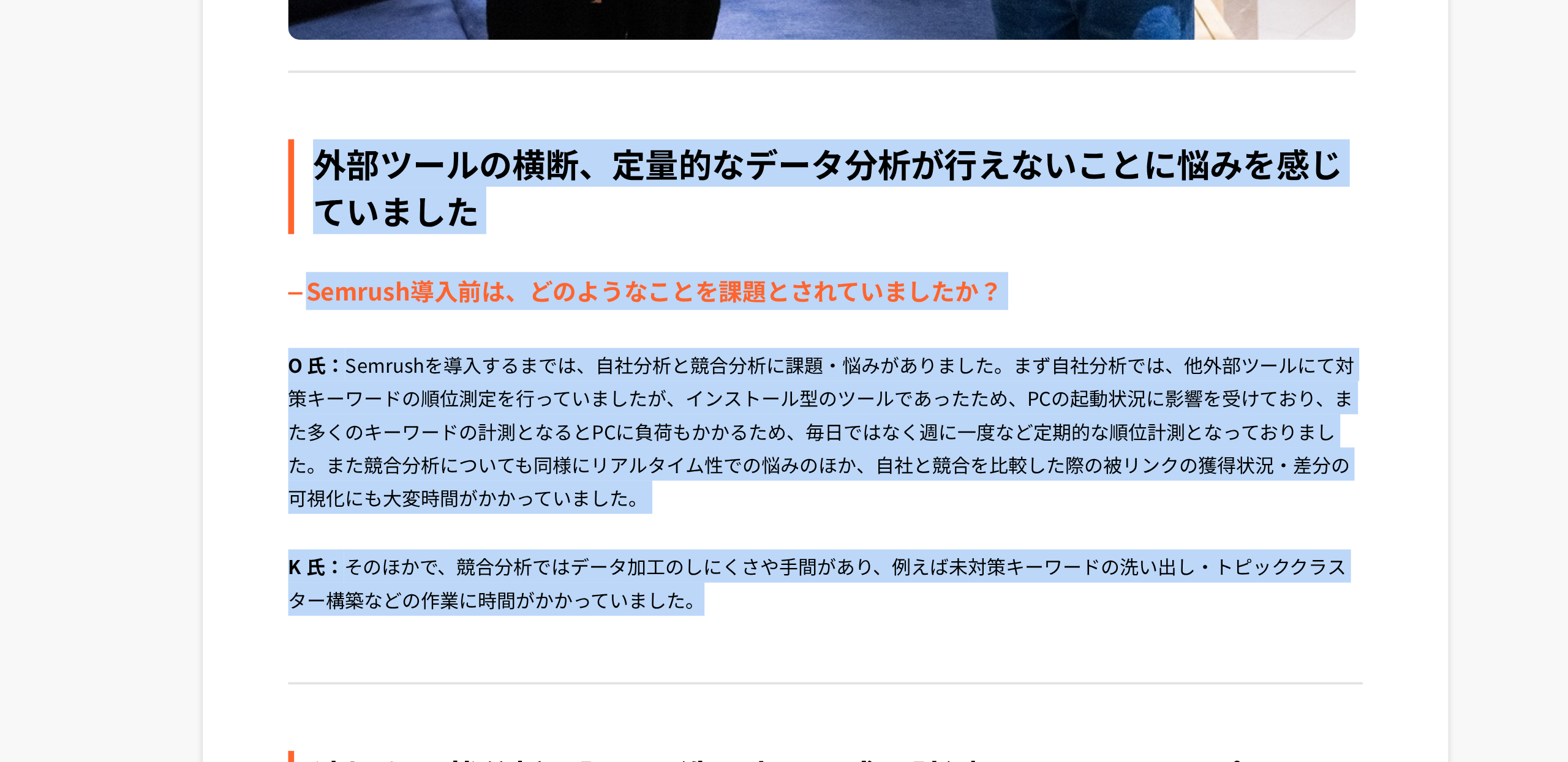
drag, startPoint x: 523, startPoint y: 444, endPoint x: 810, endPoint y: 689, distance: 377.4
click at [810, 689] on div "外部ツールの横断、定量的なデータ分析が行えないことに悩みを感じていました Semrush導入前は、どのようなことを課題とされていましたか？ O 氏： Semr…" at bounding box center [784, 581] width 555 height 282
click at [810, 689] on p "K 氏： そのほかで、競合分析ではデータ加工のしにくさや手間があり、例えば未対策キーワードの洗い出し・トピッククラスター構築などの作業に時間がかかっていました。" at bounding box center [784, 678] width 555 height 52
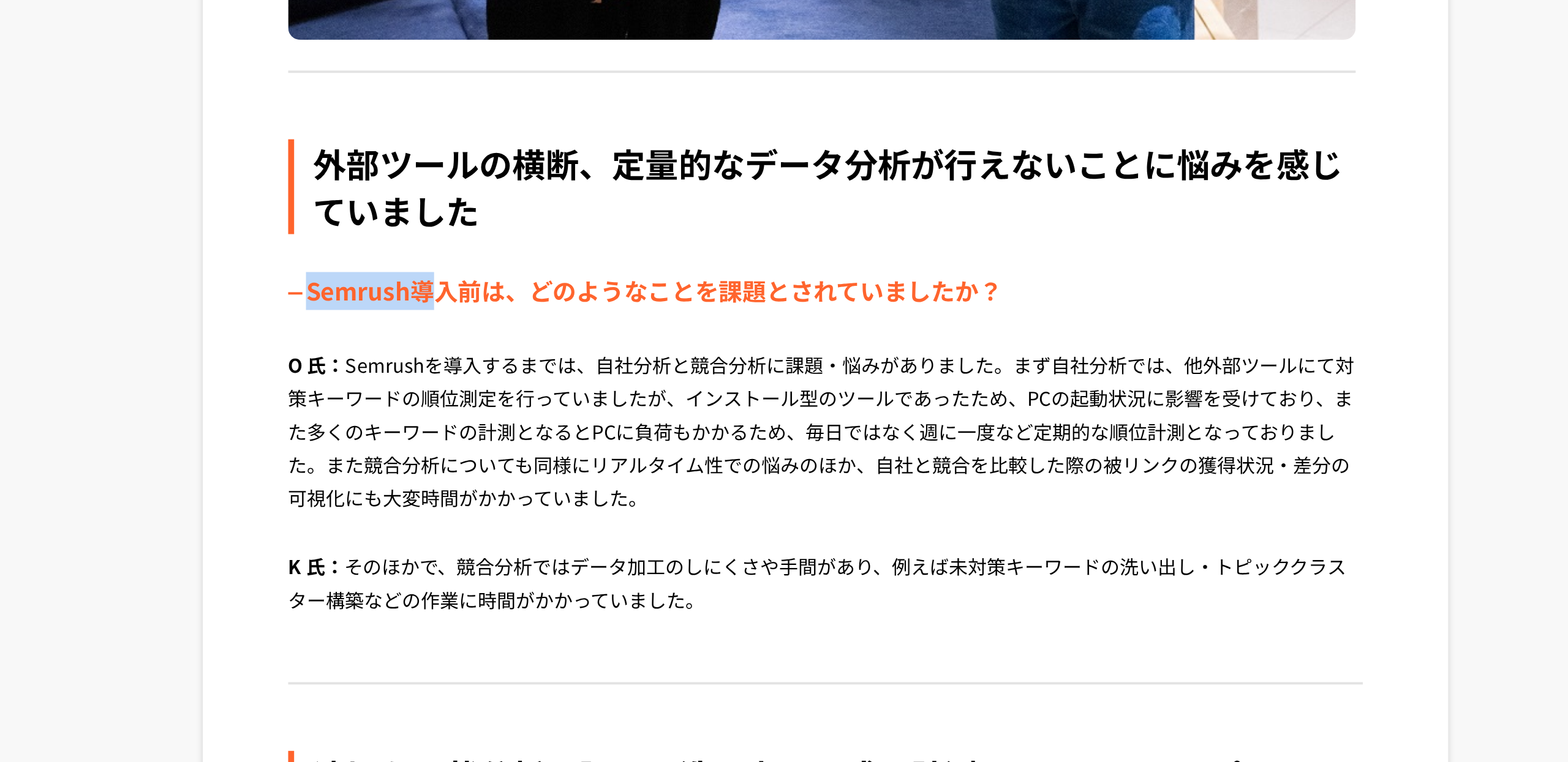
drag, startPoint x: 517, startPoint y: 513, endPoint x: 576, endPoint y: 513, distance: 59.0
click at [576, 513] on div "Semrush導入前は、どのようなことを課題とされていましたか？" at bounding box center [784, 519] width 555 height 20
click at [570, 514] on div "Semrush導入前は、どのようなことを課題とされていましたか？" at bounding box center [784, 519] width 555 height 20
drag, startPoint x: 568, startPoint y: 518, endPoint x: 512, endPoint y: 518, distance: 56.0
click at [512, 518] on div "Semrush導入前は、どのようなことを課題とされていましたか？" at bounding box center [784, 519] width 555 height 20
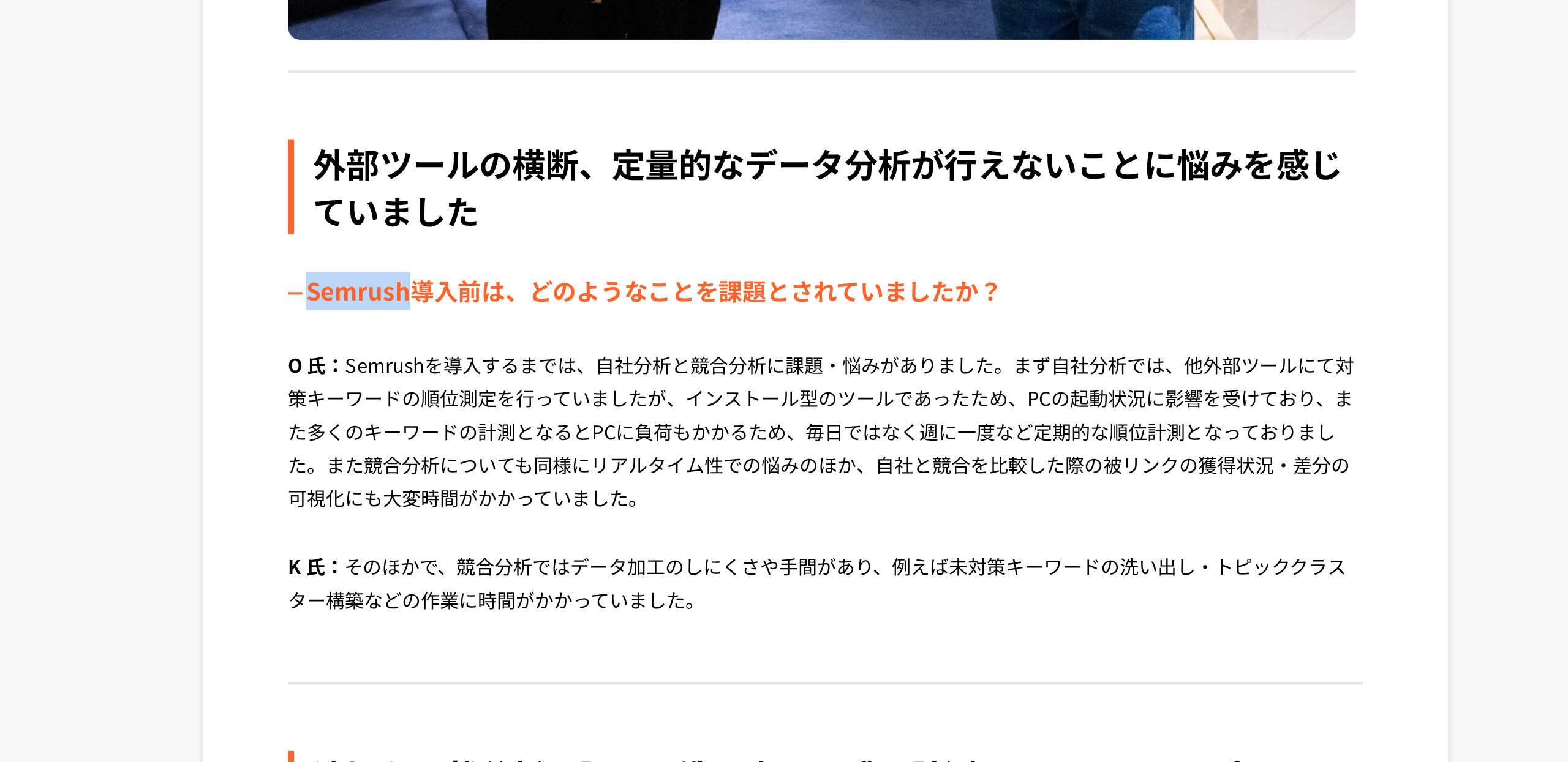
copy div "Semrush"
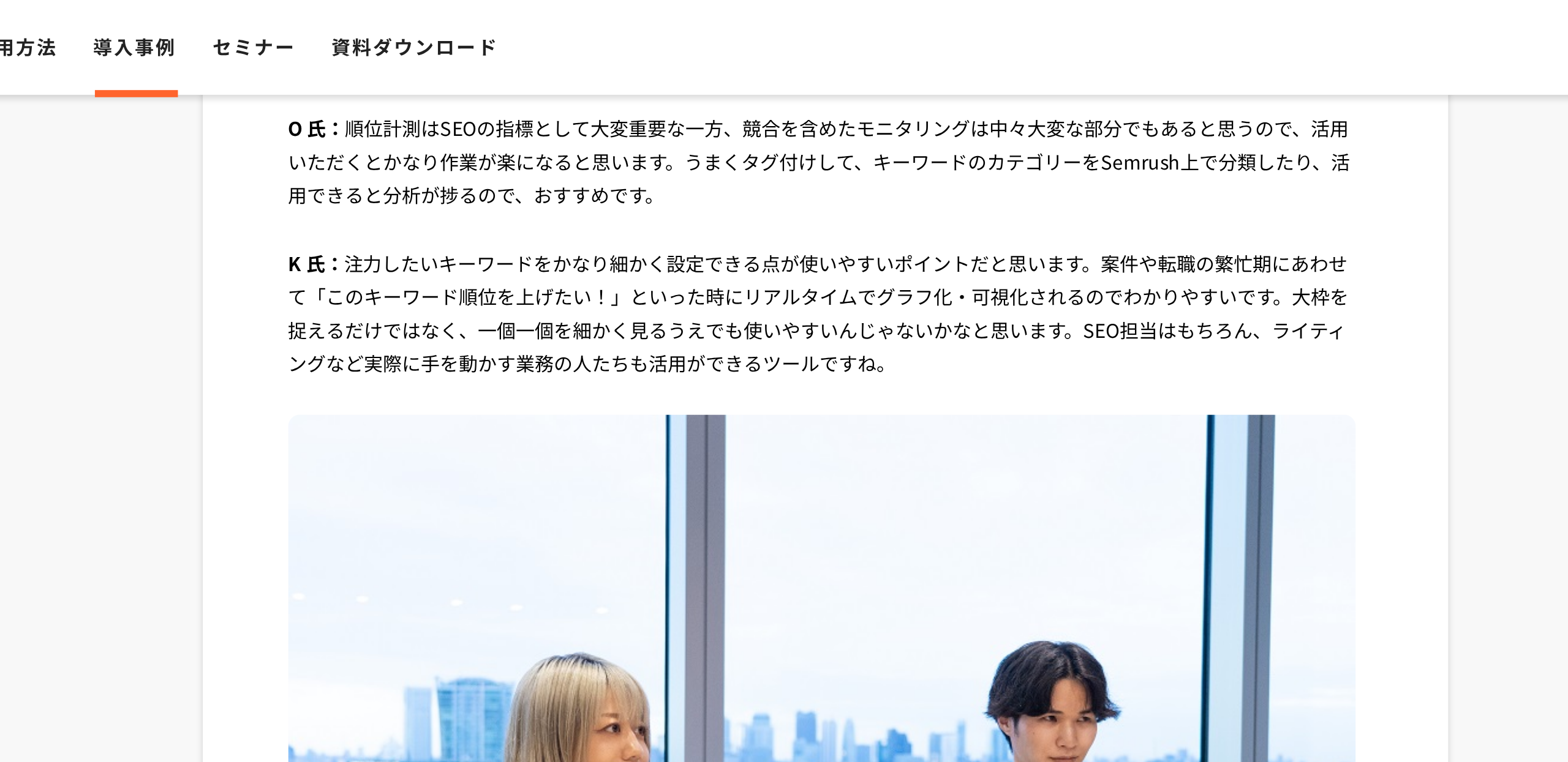
scroll to position [3049, 0]
